Goal: Transaction & Acquisition: Purchase product/service

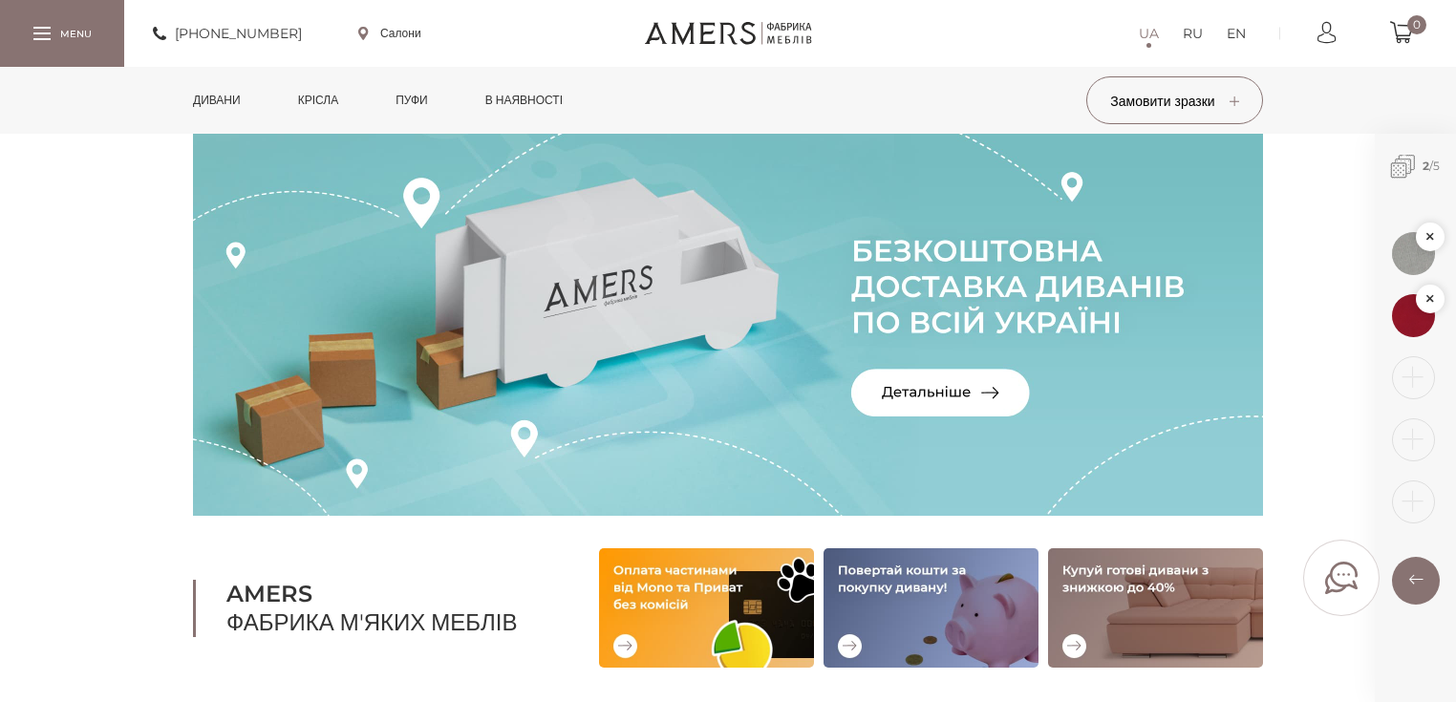
click at [245, 111] on link "Дивани" at bounding box center [217, 100] width 76 height 67
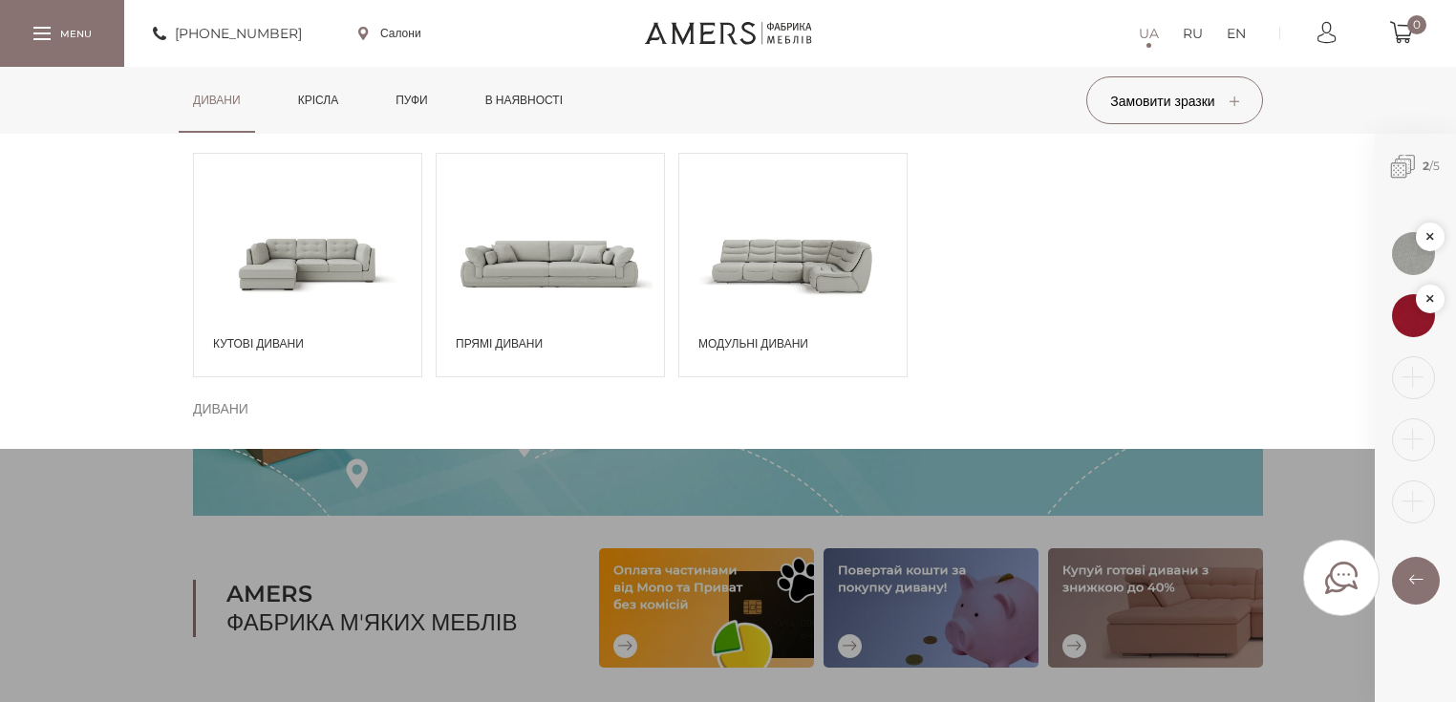
click at [287, 332] on div "Кутові дивани" at bounding box center [307, 265] width 229 height 224
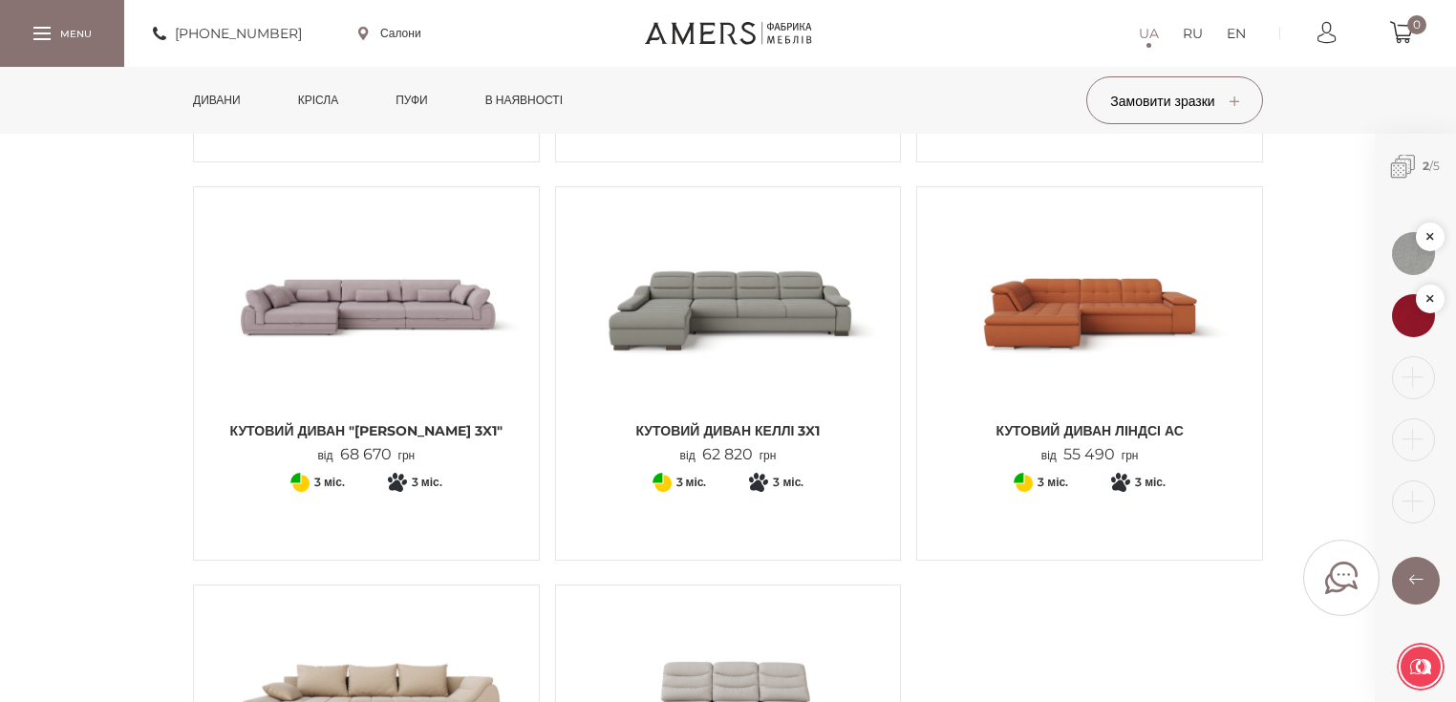
scroll to position [2140, 0]
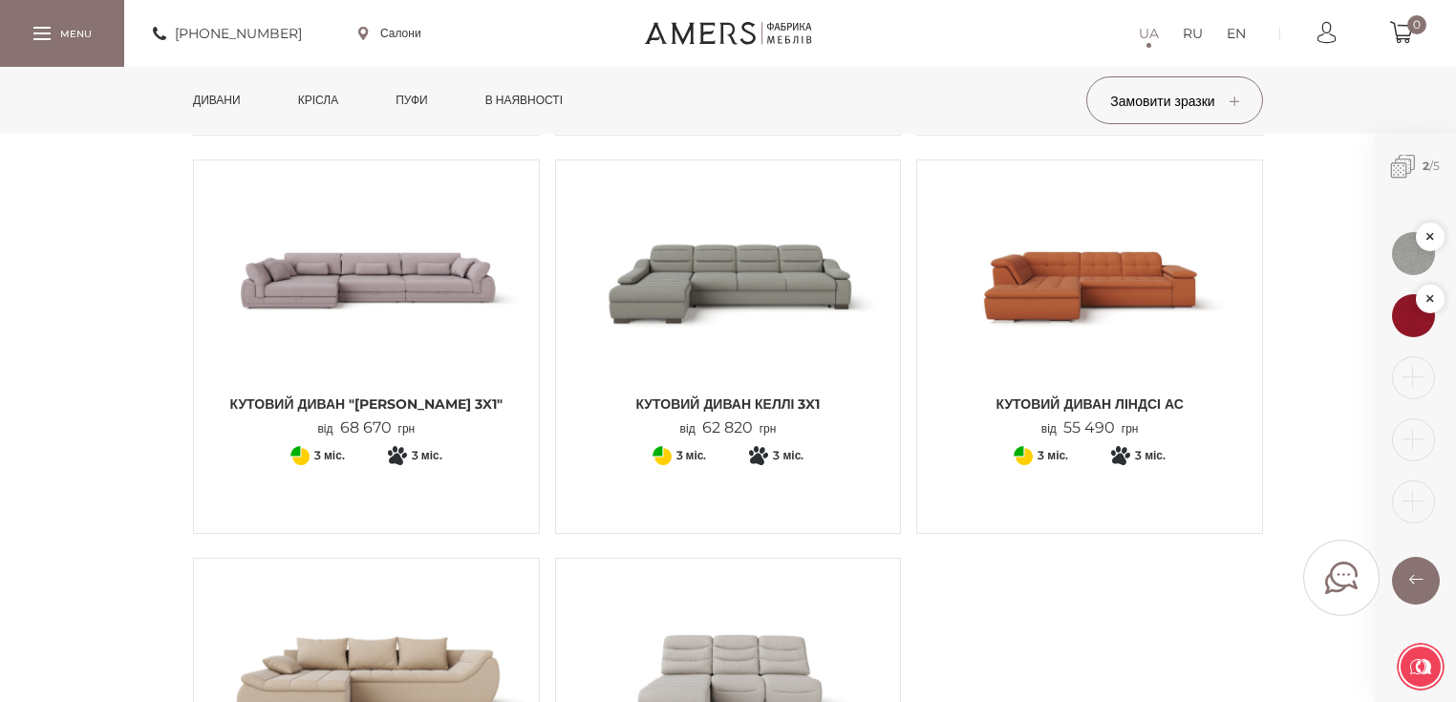
click at [1081, 403] on span "Кутовий диван ЛІНДСІ АС" at bounding box center [1089, 403] width 316 height 19
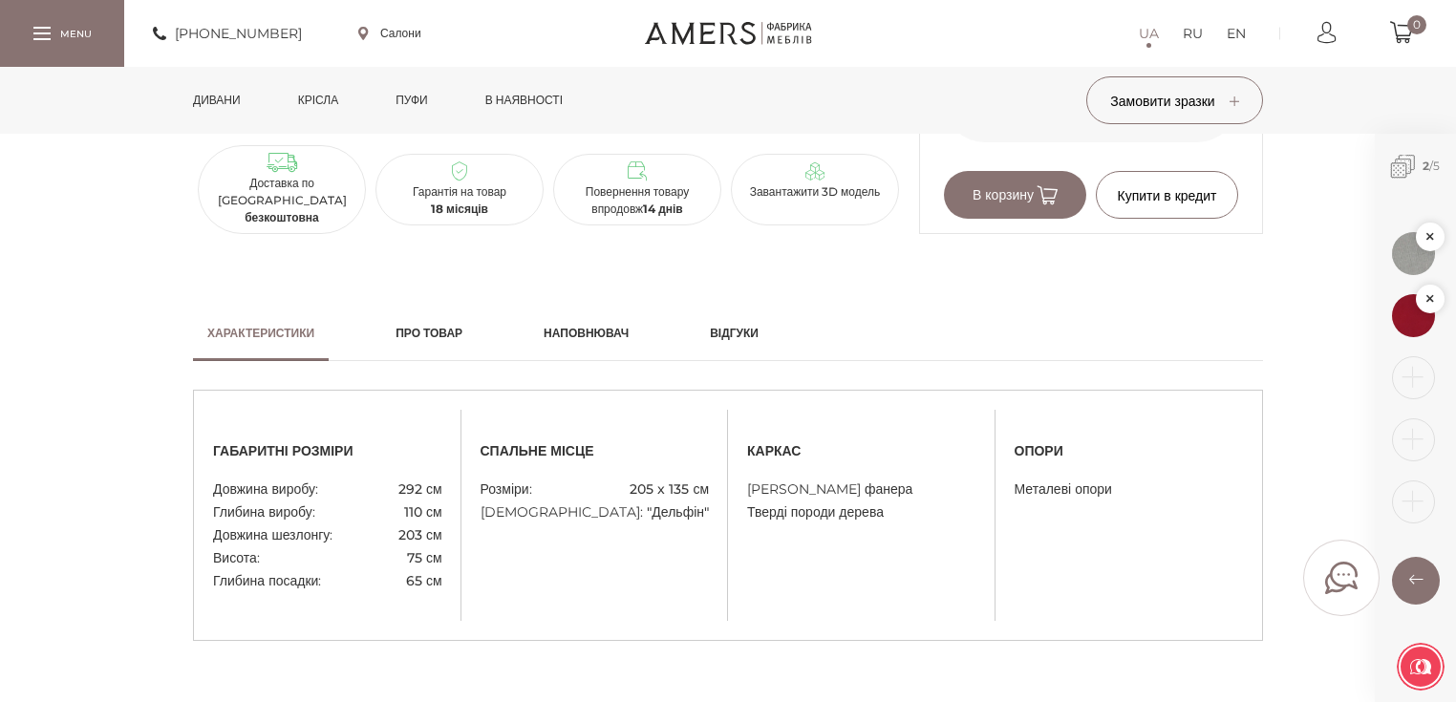
scroll to position [1452, 0]
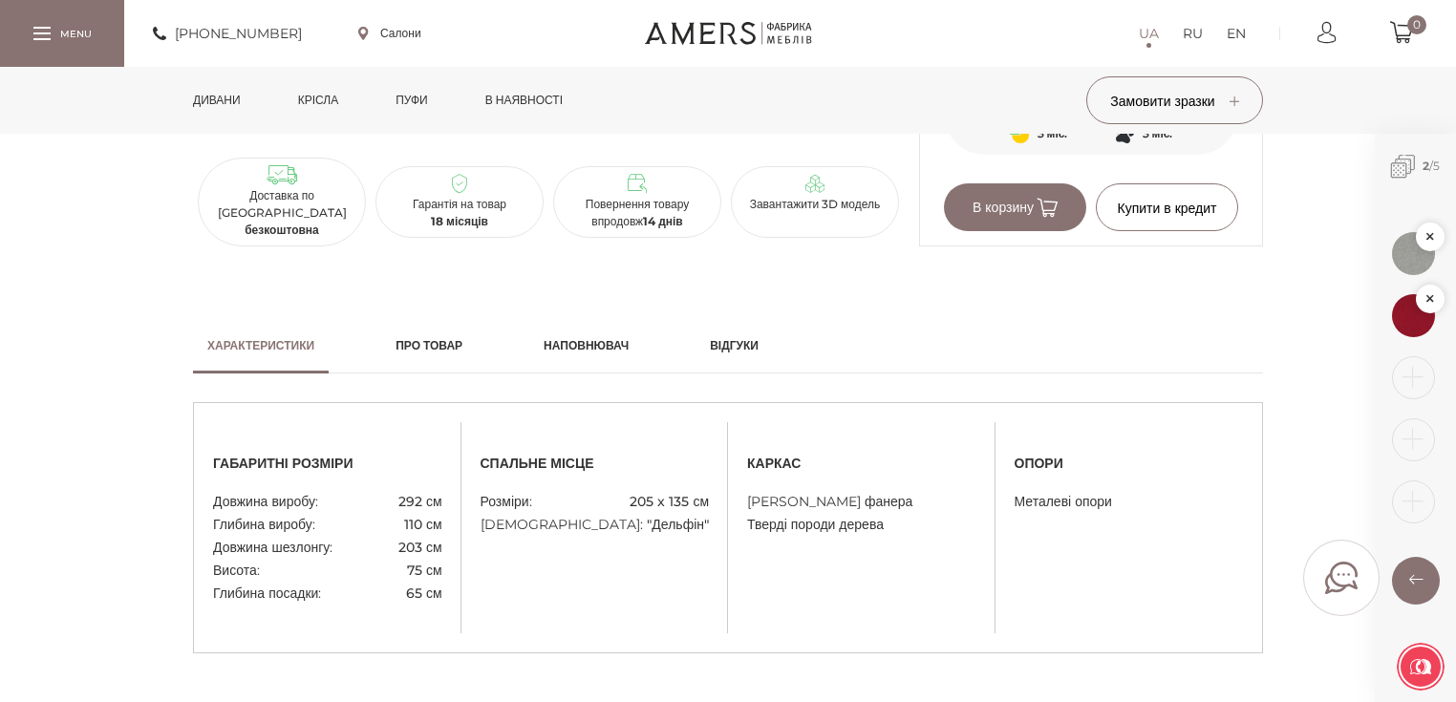
click at [451, 345] on h2 "Про товар" at bounding box center [428, 345] width 67 height 17
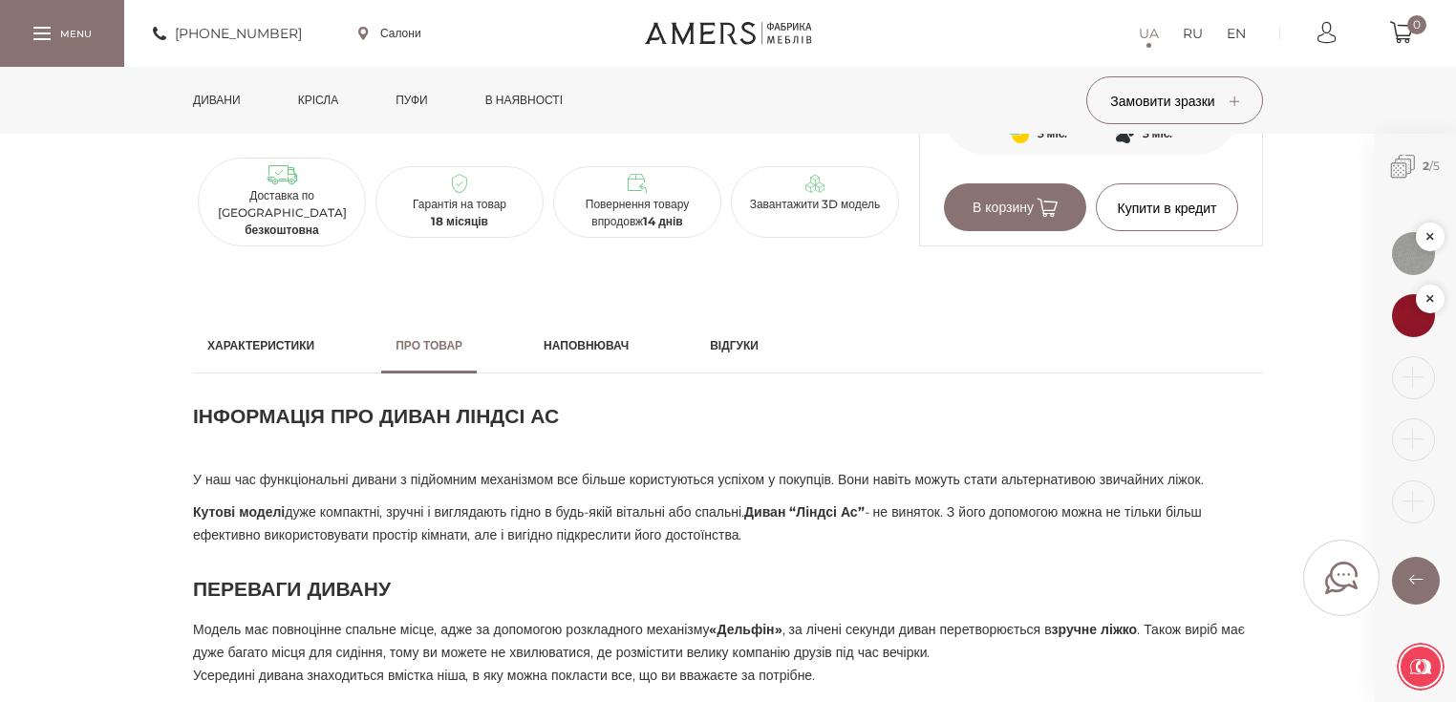
click at [597, 348] on h2 "Наповнювач" at bounding box center [585, 345] width 85 height 17
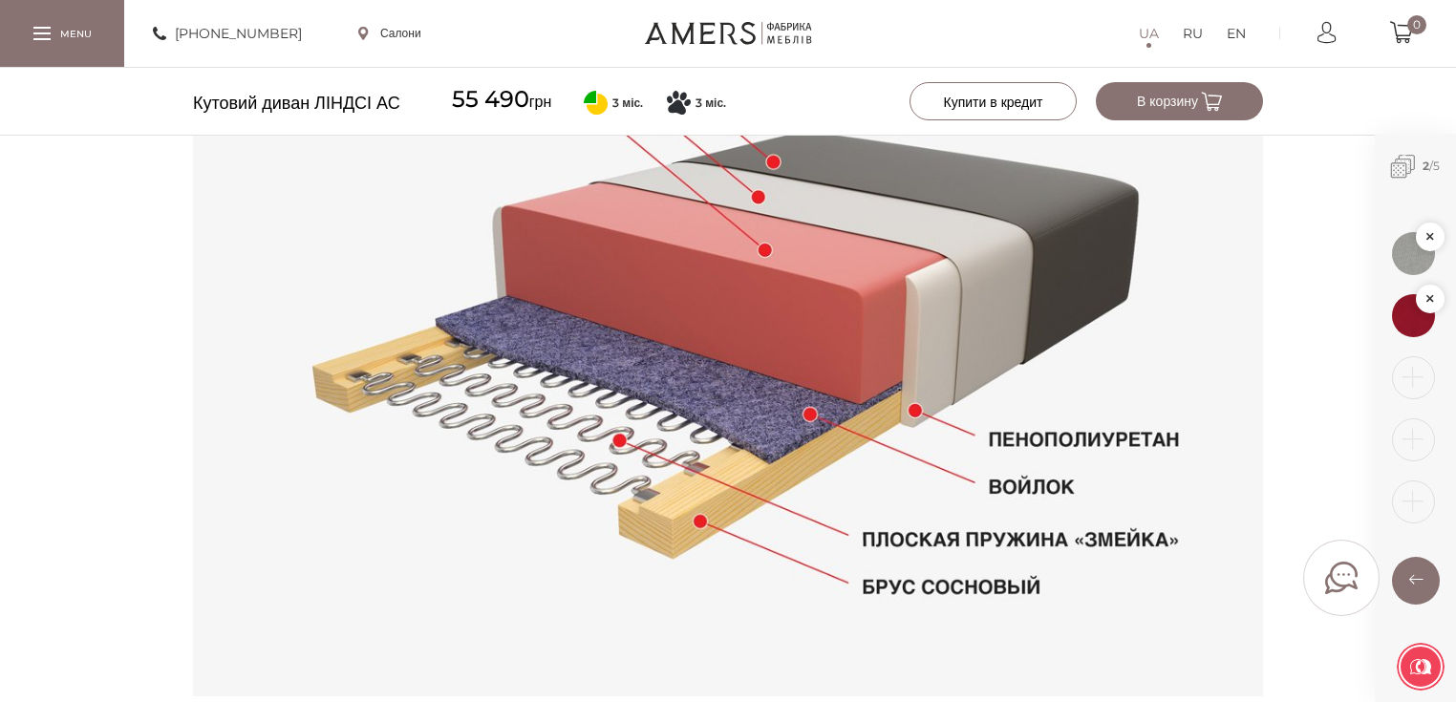
scroll to position [1987, 0]
